Goal: Check status: Check status

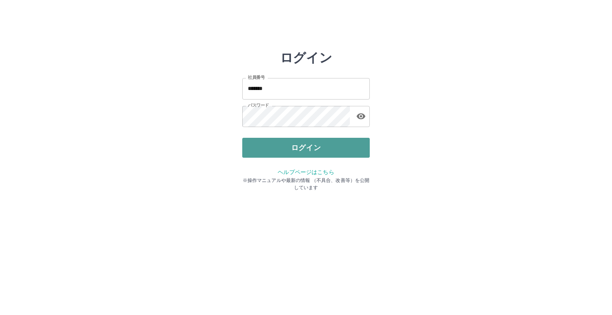
click at [295, 148] on button "ログイン" at bounding box center [306, 148] width 128 height 20
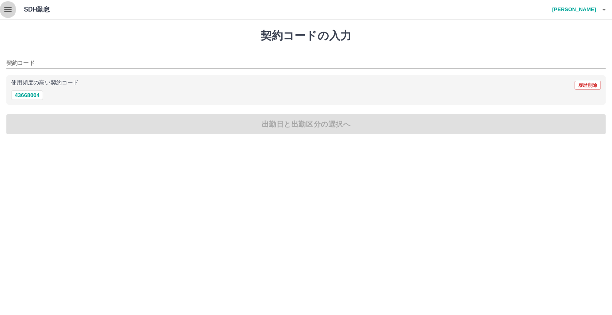
click at [4, 8] on icon "button" at bounding box center [8, 10] width 10 height 10
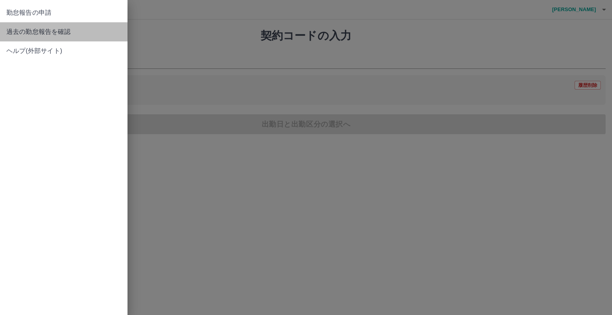
click at [16, 32] on span "過去の勤怠報告を確認" at bounding box center [63, 32] width 115 height 10
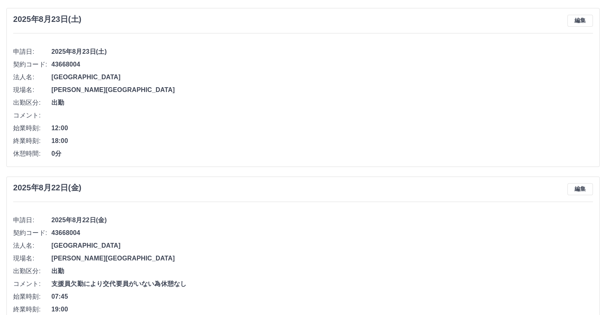
scroll to position [319, 0]
